Goal: Task Accomplishment & Management: Use online tool/utility

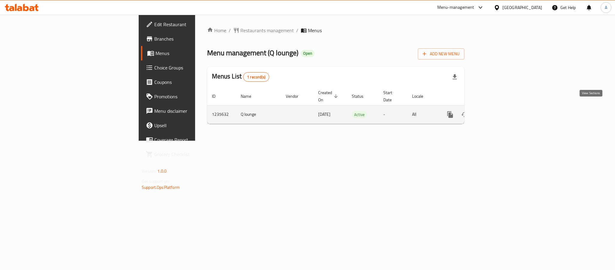
click at [497, 111] on icon "enhanced table" at bounding box center [493, 114] width 7 height 7
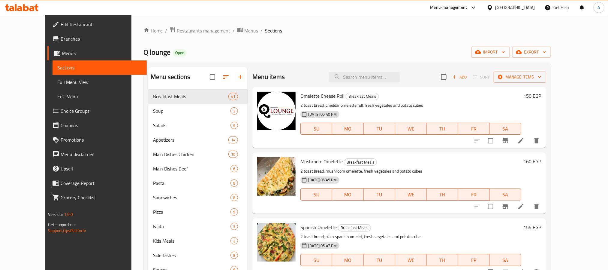
drag, startPoint x: 45, startPoint y: 82, endPoint x: 17, endPoint y: 154, distance: 77.0
click at [57, 82] on span "Full Menu View" at bounding box center [99, 81] width 84 height 7
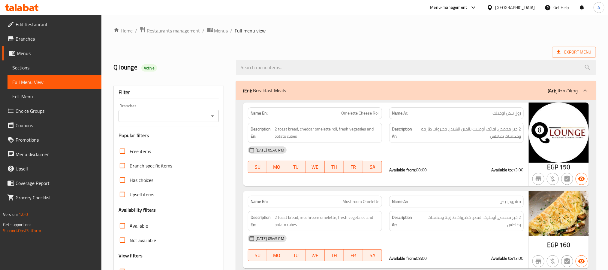
click at [330, 51] on div "Export Menu" at bounding box center [354, 52] width 483 height 11
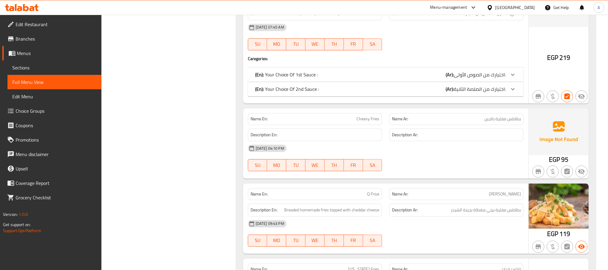
scroll to position [4339, 0]
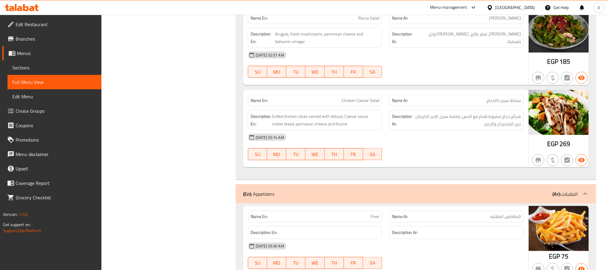
scroll to position [5666, 0]
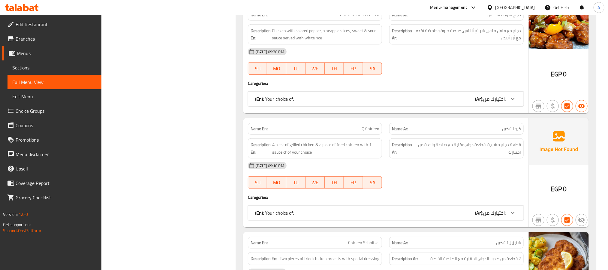
scroll to position [6292, 0]
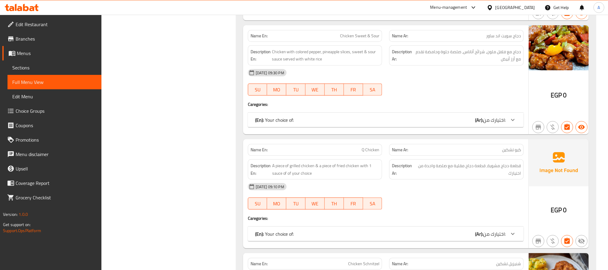
click at [40, 59] on link "Menus" at bounding box center [51, 53] width 99 height 14
